Goal: Register for event/course

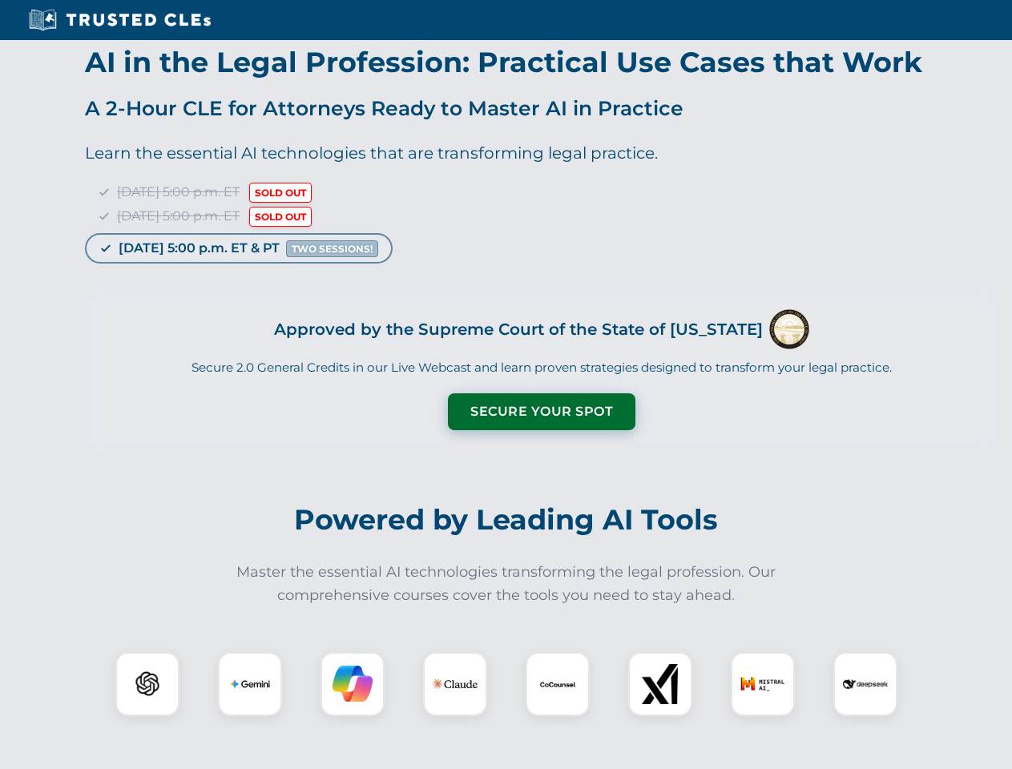
click at [541, 412] on button "Secure Your Spot" at bounding box center [541, 411] width 187 height 37
click at [147, 684] on img at bounding box center [147, 684] width 46 height 46
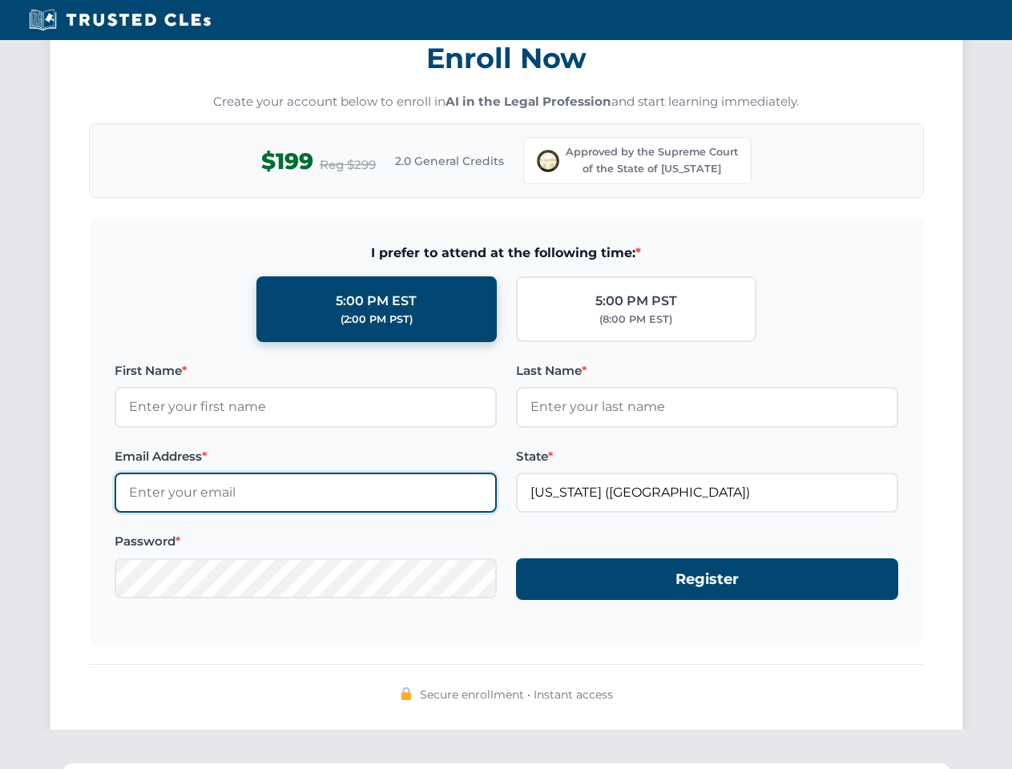
click at [455, 684] on div "Enroll Now Create your account below to enroll in AI in the Legal Profession an…" at bounding box center [506, 369] width 913 height 738
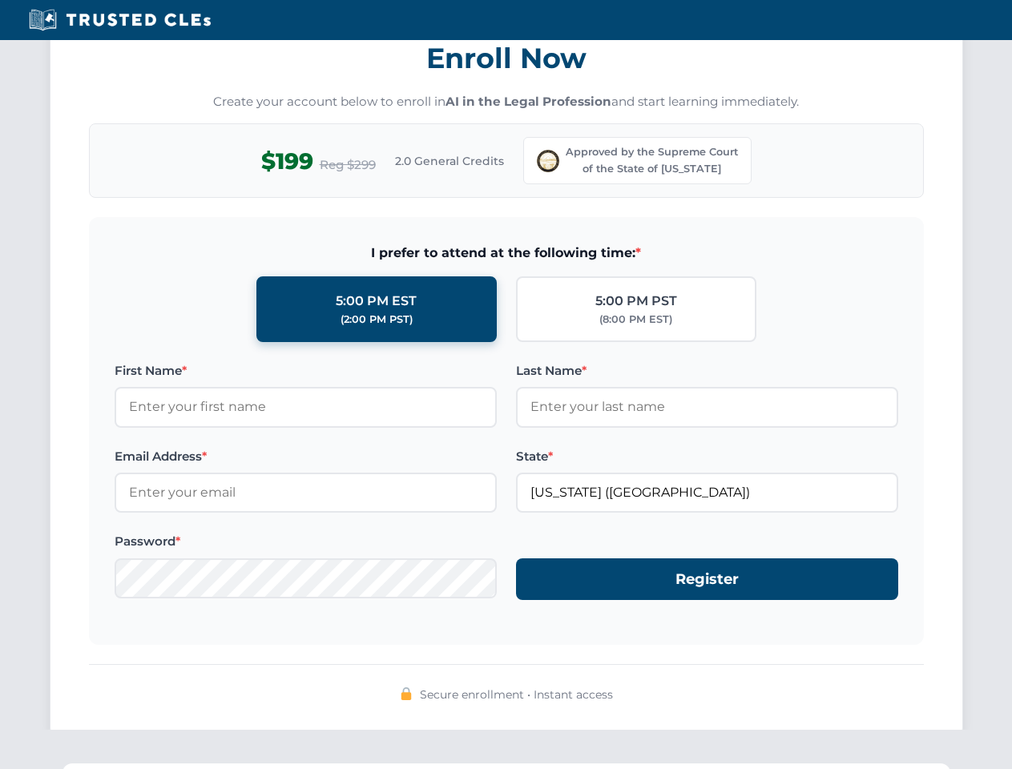
click at [558, 684] on div "Secure enrollment • Instant access" at bounding box center [506, 694] width 835 height 21
click at [660, 684] on div "Secure enrollment • Instant access" at bounding box center [506, 694] width 835 height 21
click at [763, 684] on div "Secure enrollment • Instant access" at bounding box center [506, 694] width 835 height 21
click at [865, 684] on div "Secure enrollment • Instant access" at bounding box center [506, 694] width 835 height 21
